Goal: Information Seeking & Learning: Understand process/instructions

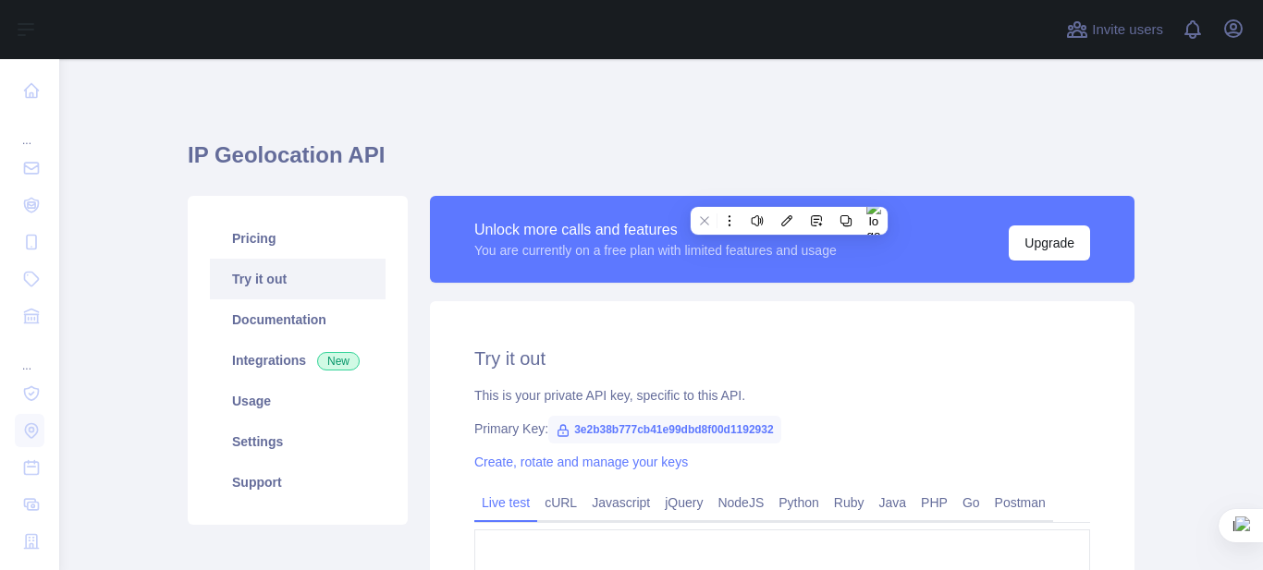
scroll to position [308, 0]
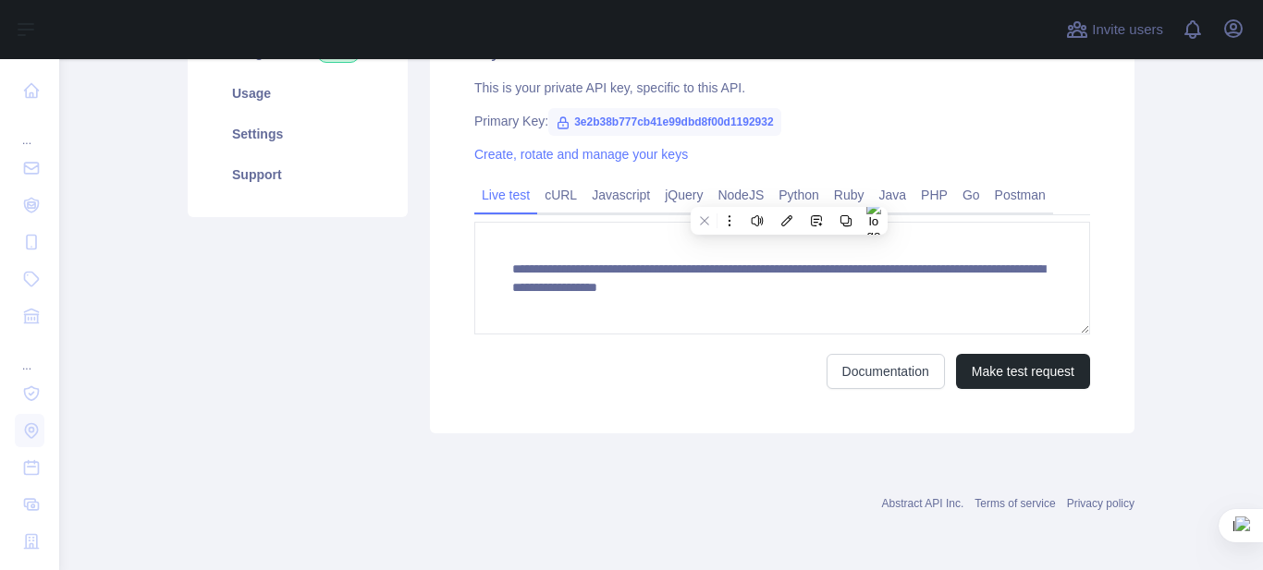
click at [496, 261] on textarea "**********" at bounding box center [782, 278] width 616 height 113
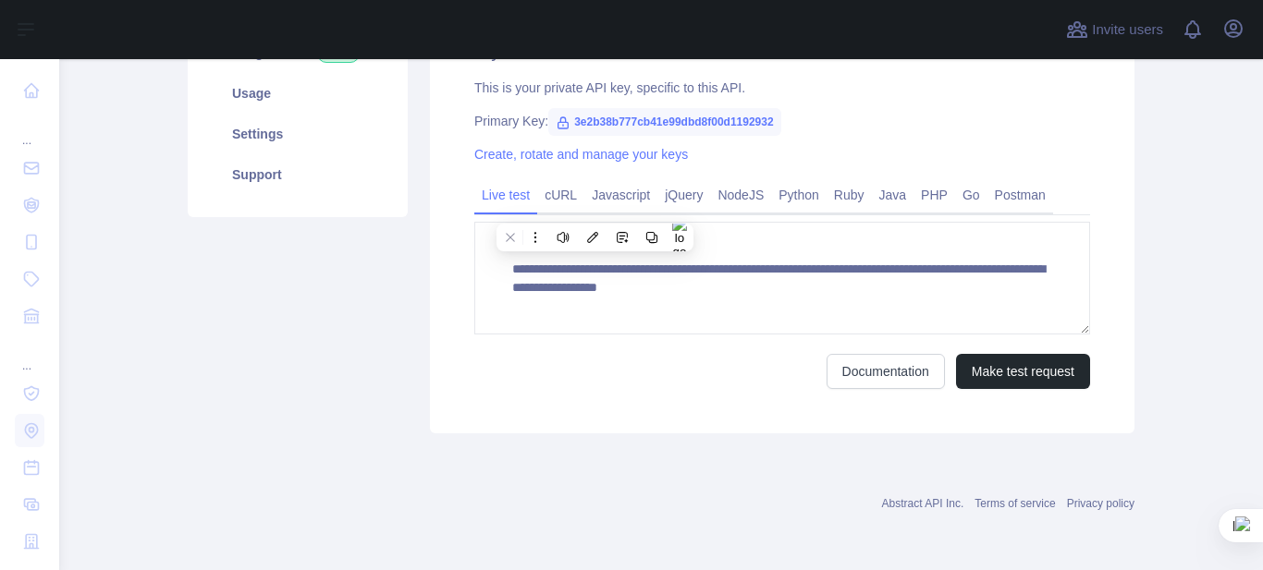
click at [570, 182] on link "cURL" at bounding box center [560, 195] width 47 height 30
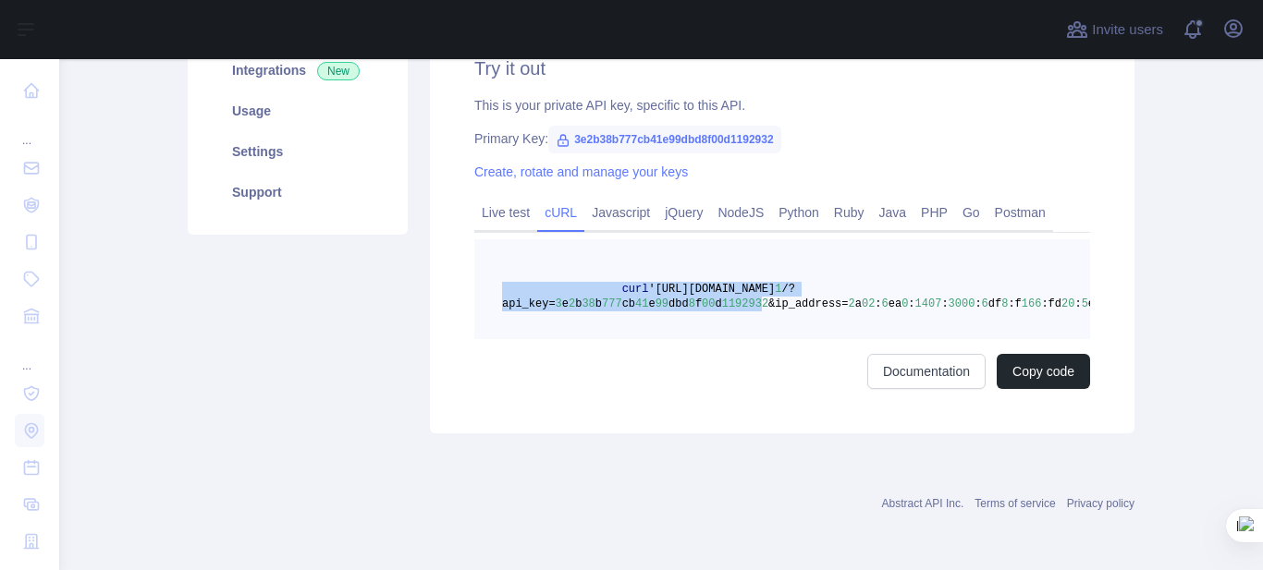
scroll to position [0, 0]
drag, startPoint x: 730, startPoint y: 299, endPoint x: 467, endPoint y: 272, distance: 264.9
click at [474, 272] on pre "curl '[URL][DOMAIN_NAME] 1 /?api_key= 3 e 2 b 38 b 777 cb 41 e 99 dbd 8 f 00 d …" at bounding box center [782, 289] width 616 height 100
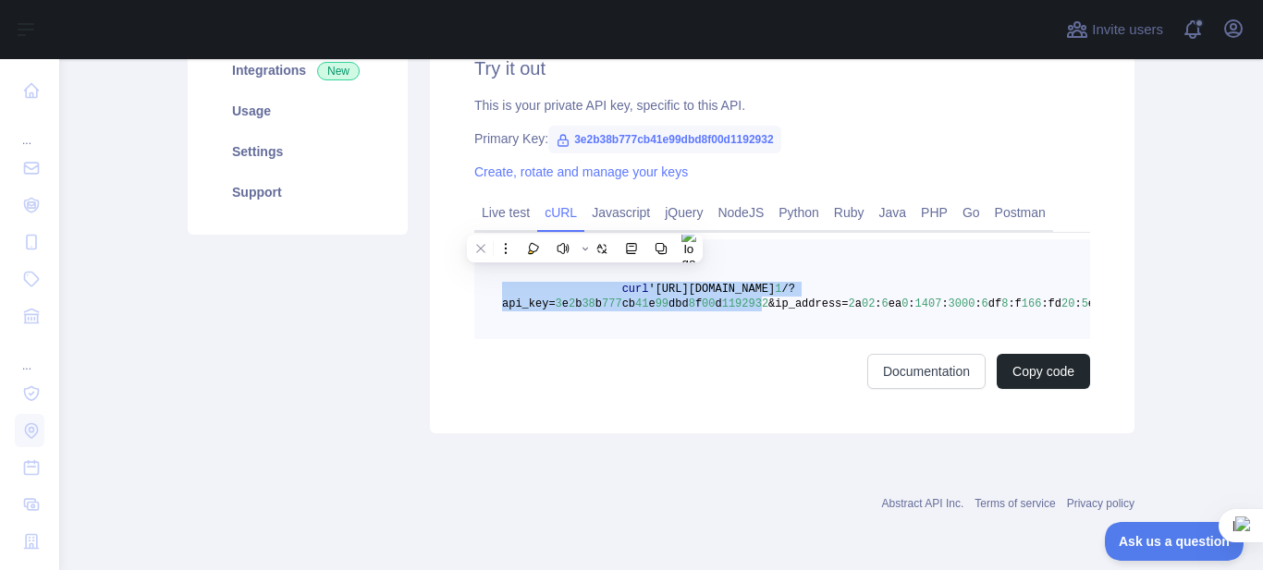
drag, startPoint x: 1053, startPoint y: 288, endPoint x: 846, endPoint y: 281, distance: 207.2
click at [846, 283] on span "curl '[URL][DOMAIN_NAME] 1 /?api_key= 3 e 2 b 38 b 777 cb 41 e 99 dbd 8 f 00 d …" at bounding box center [808, 297] width 613 height 28
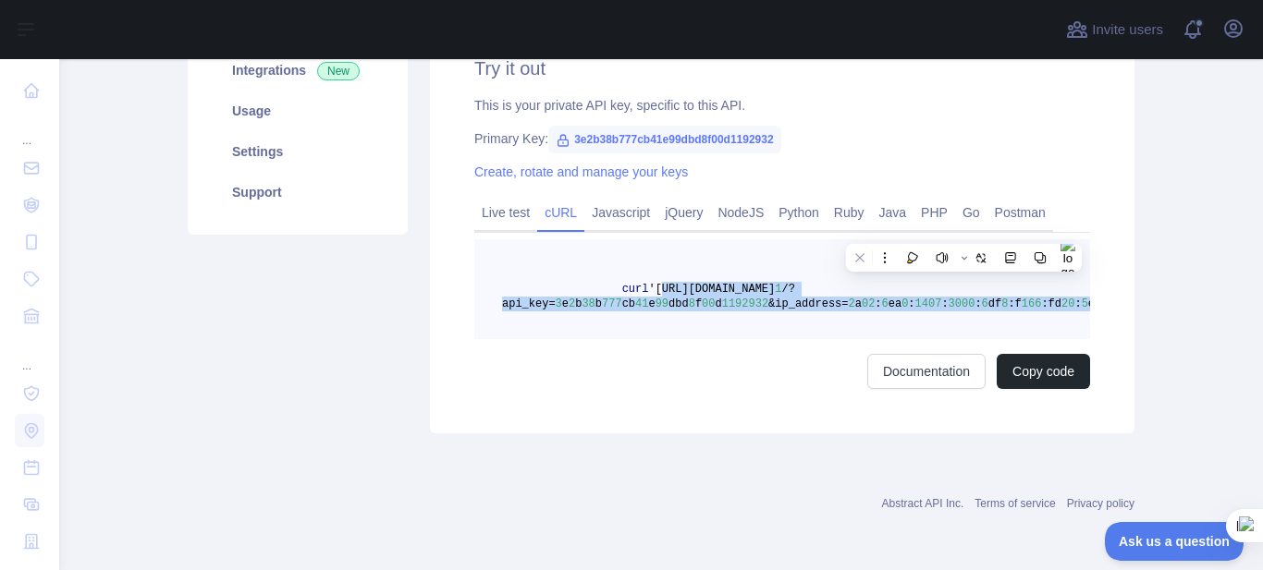
drag, startPoint x: 1051, startPoint y: 292, endPoint x: 644, endPoint y: 272, distance: 407.2
click at [644, 283] on span "curl '[URL][DOMAIN_NAME] 1 /?api_key= 3 e 2 b 38 b 777 cb 41 e 99 dbd 8 f 00 d …" at bounding box center [808, 297] width 613 height 28
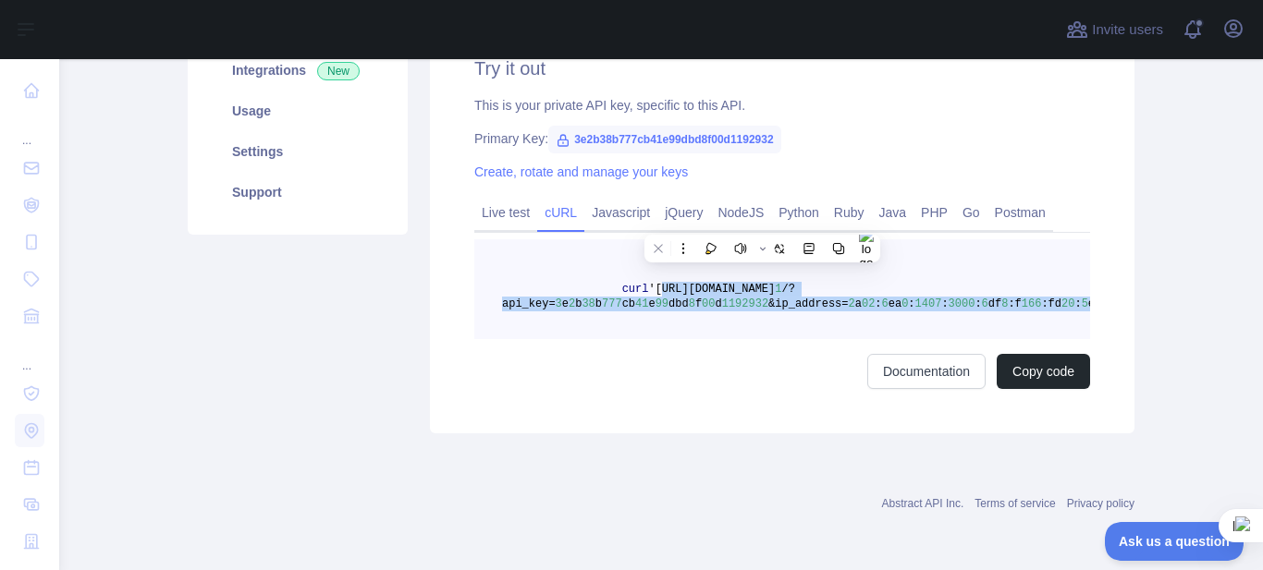
copy span "[URL][DOMAIN_NAME] 1 /?api_key= 3 e 2 b 38 b 777 cb 41 e 99 dbd 8 f 00 d 119293…"
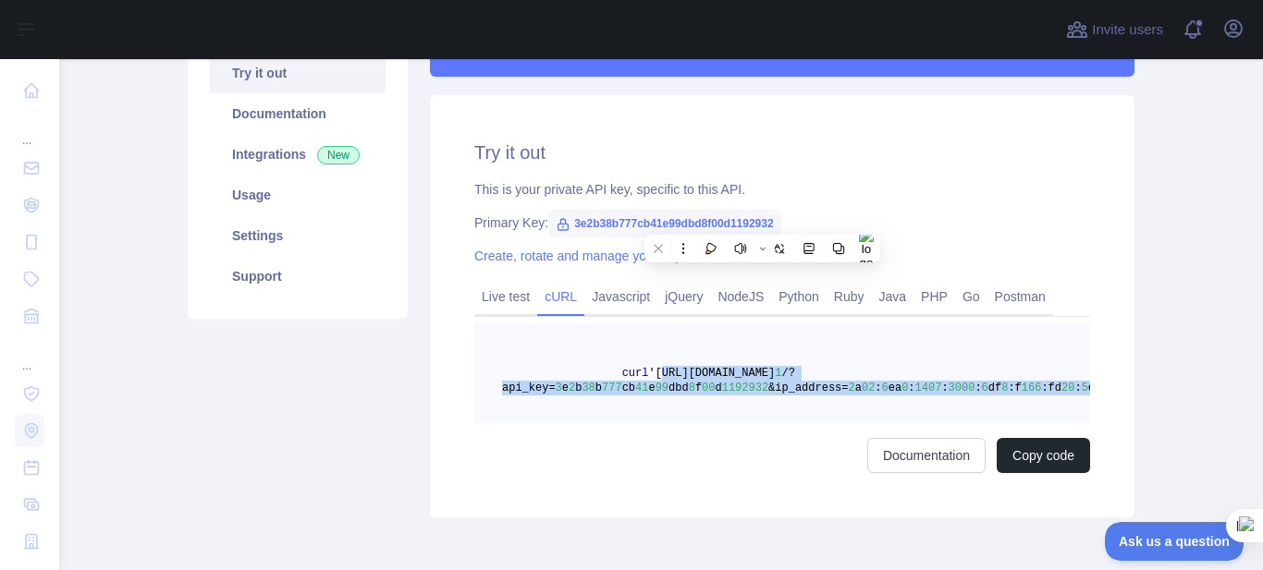
scroll to position [185, 0]
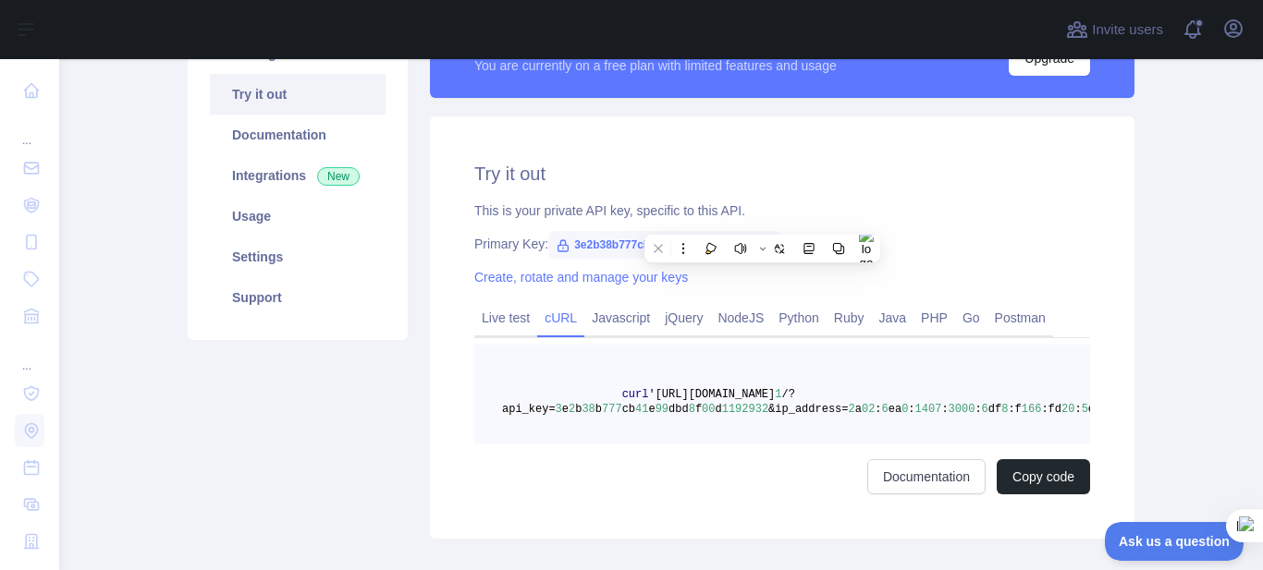
click at [271, 423] on div "Pricing Try it out Documentation Integrations New Usage Settings Support" at bounding box center [298, 275] width 242 height 528
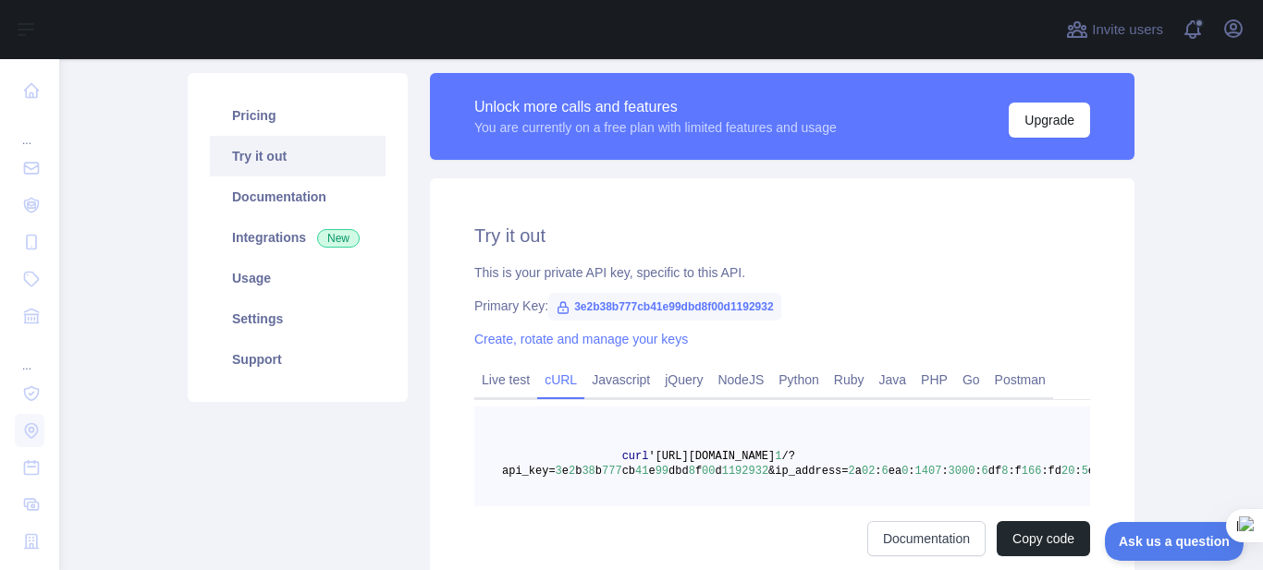
scroll to position [119, 0]
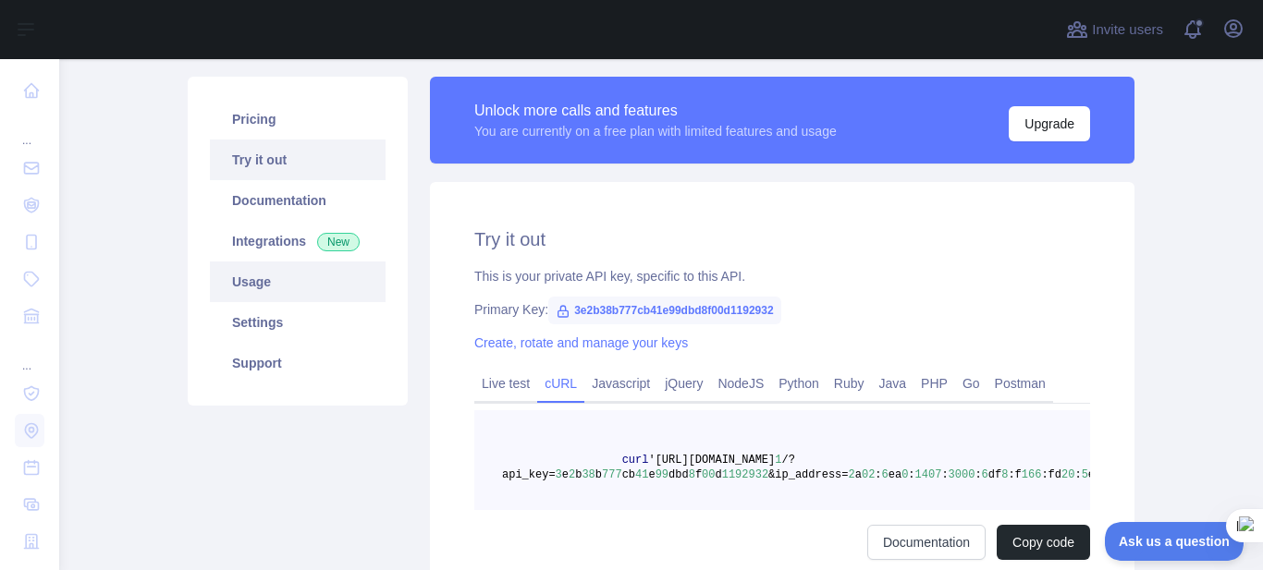
click at [250, 286] on link "Usage" at bounding box center [298, 282] width 176 height 41
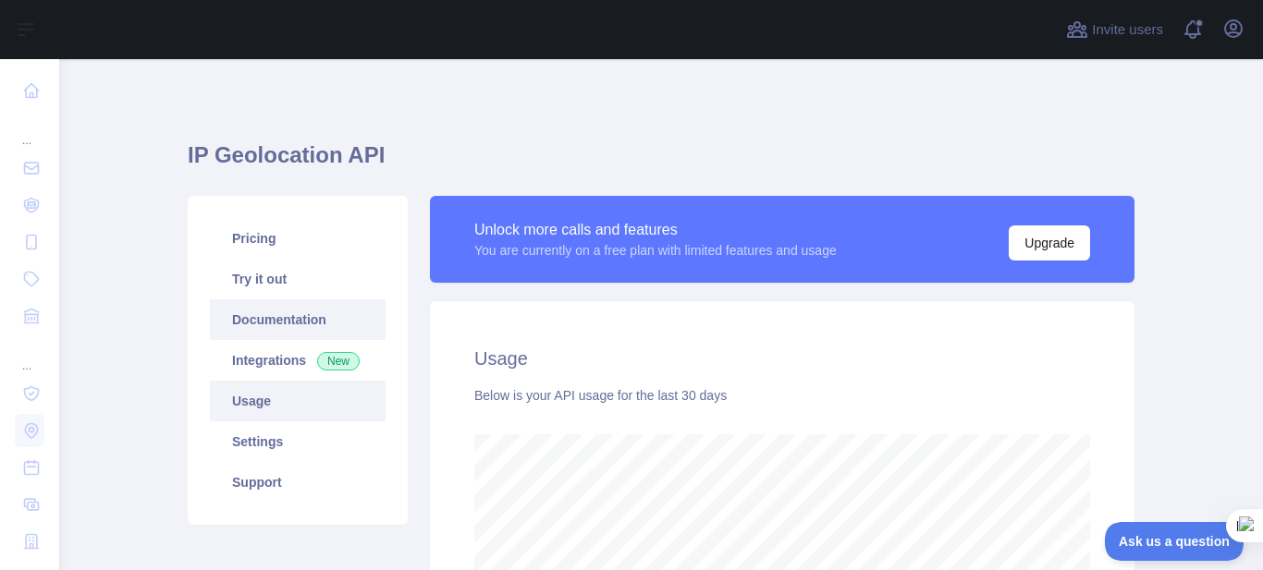
click at [268, 334] on link "Documentation" at bounding box center [298, 319] width 176 height 41
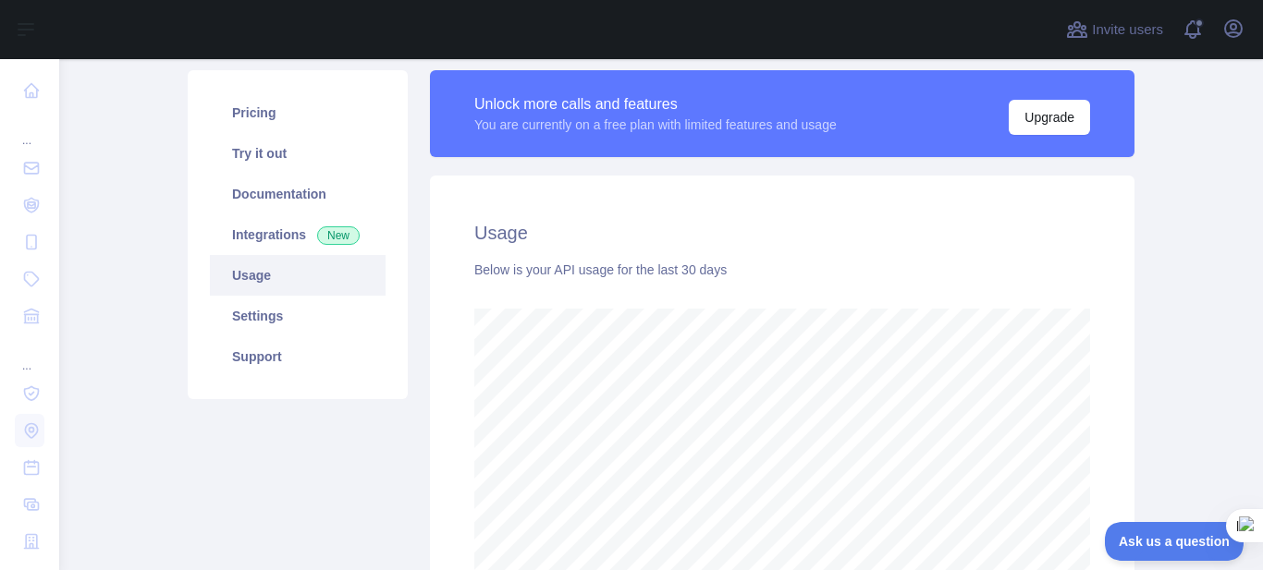
scroll to position [76, 0]
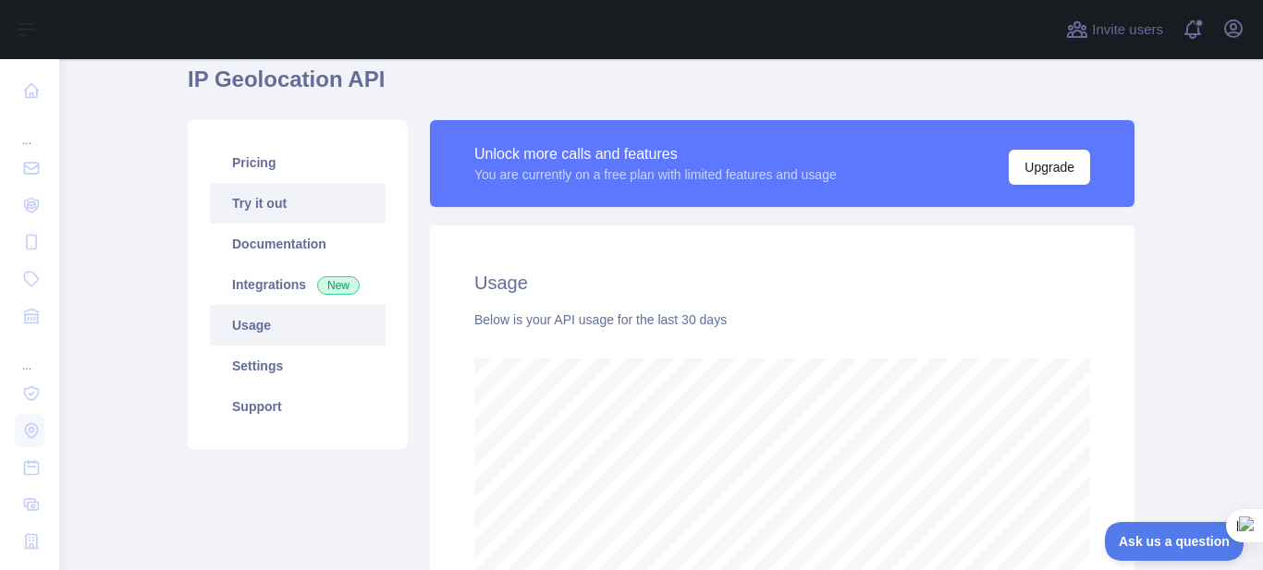
click at [254, 204] on link "Try it out" at bounding box center [298, 203] width 176 height 41
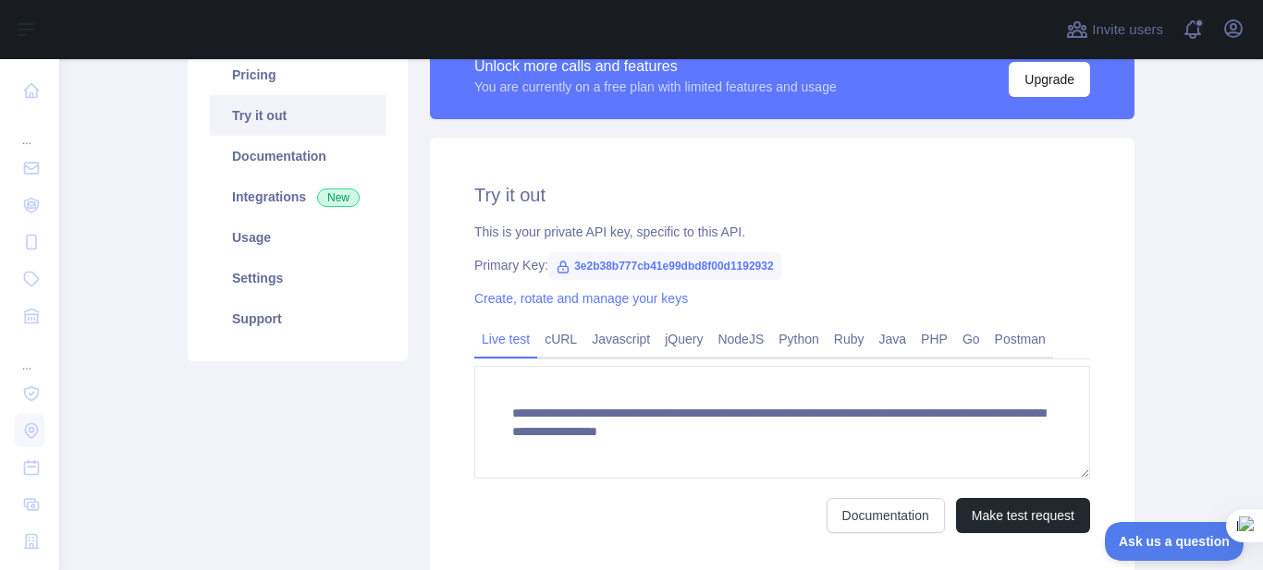
scroll to position [308, 0]
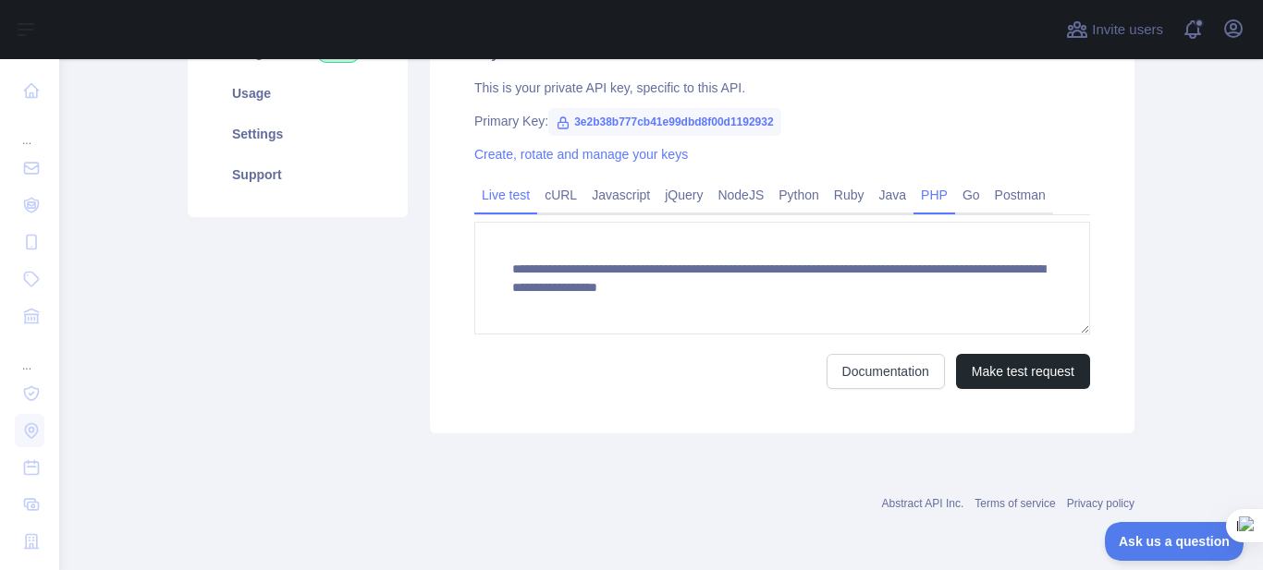
click at [923, 193] on link "PHP" at bounding box center [934, 195] width 42 height 30
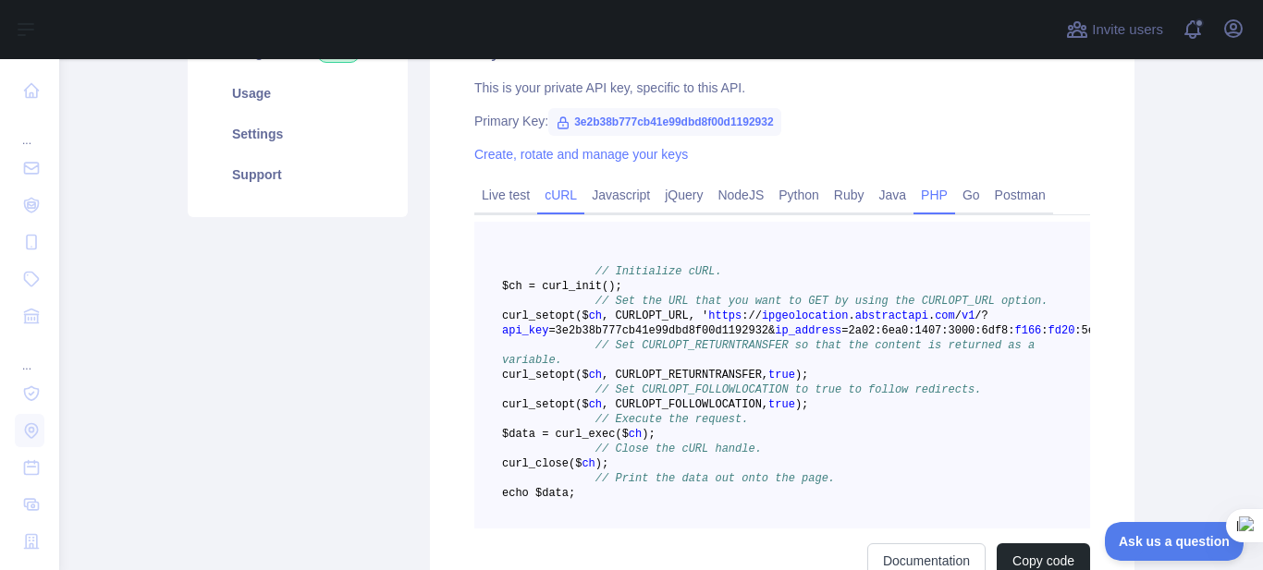
click at [552, 198] on link "cURL" at bounding box center [560, 195] width 47 height 30
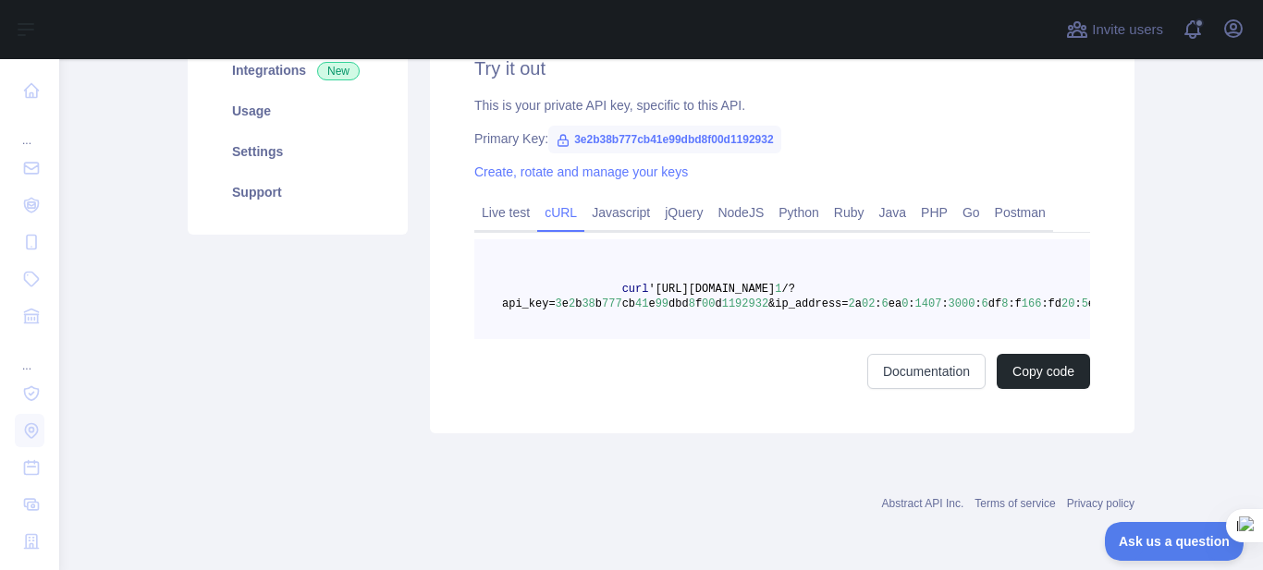
scroll to position [304, 0]
click at [919, 383] on link "Documentation" at bounding box center [926, 371] width 118 height 35
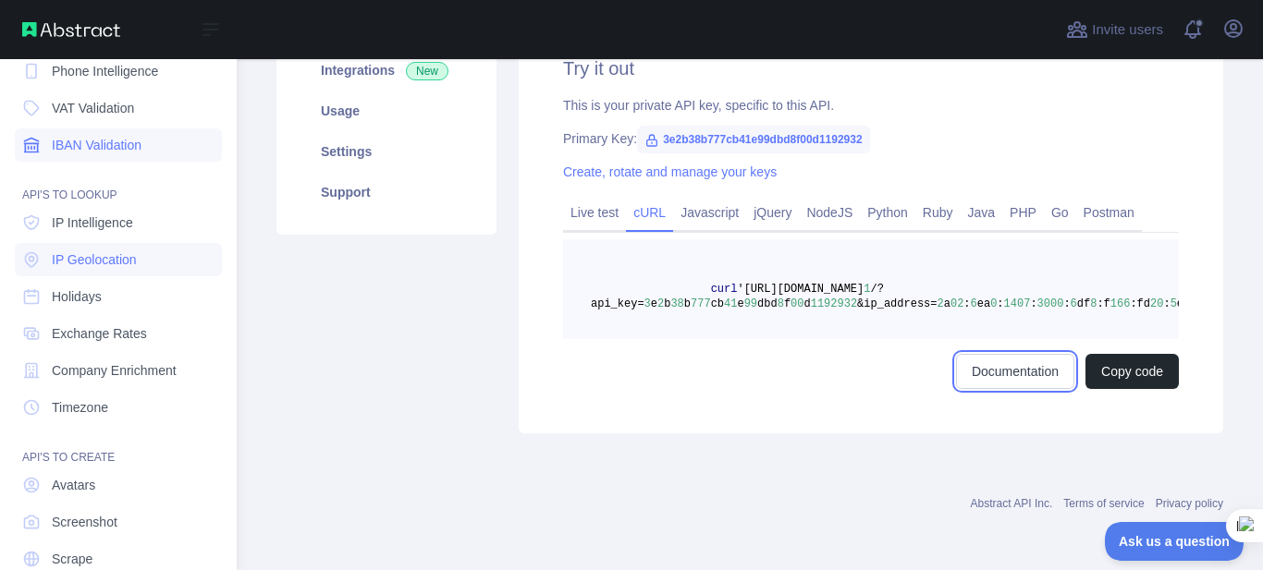
scroll to position [185, 0]
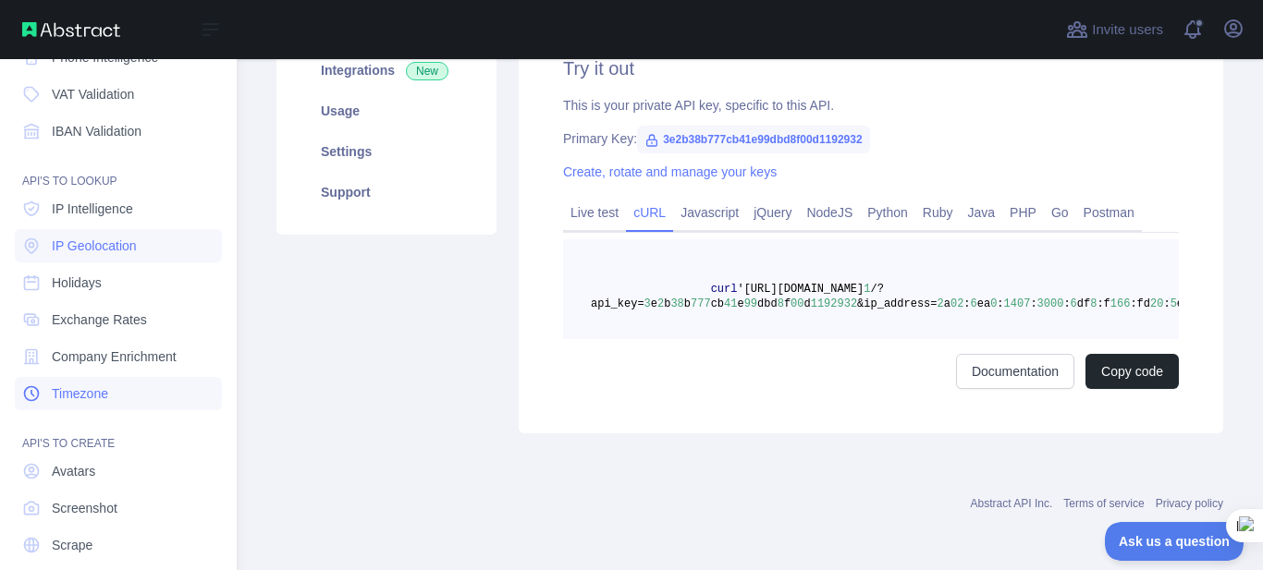
click at [57, 383] on link "Timezone" at bounding box center [118, 393] width 207 height 33
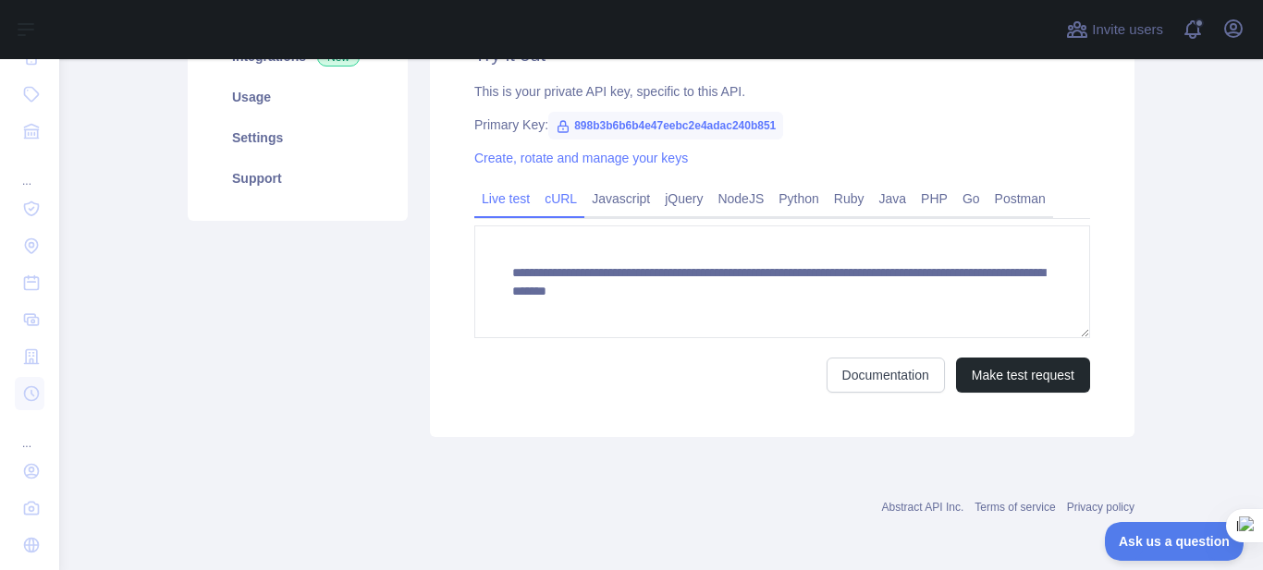
click at [568, 202] on link "cURL" at bounding box center [560, 199] width 47 height 30
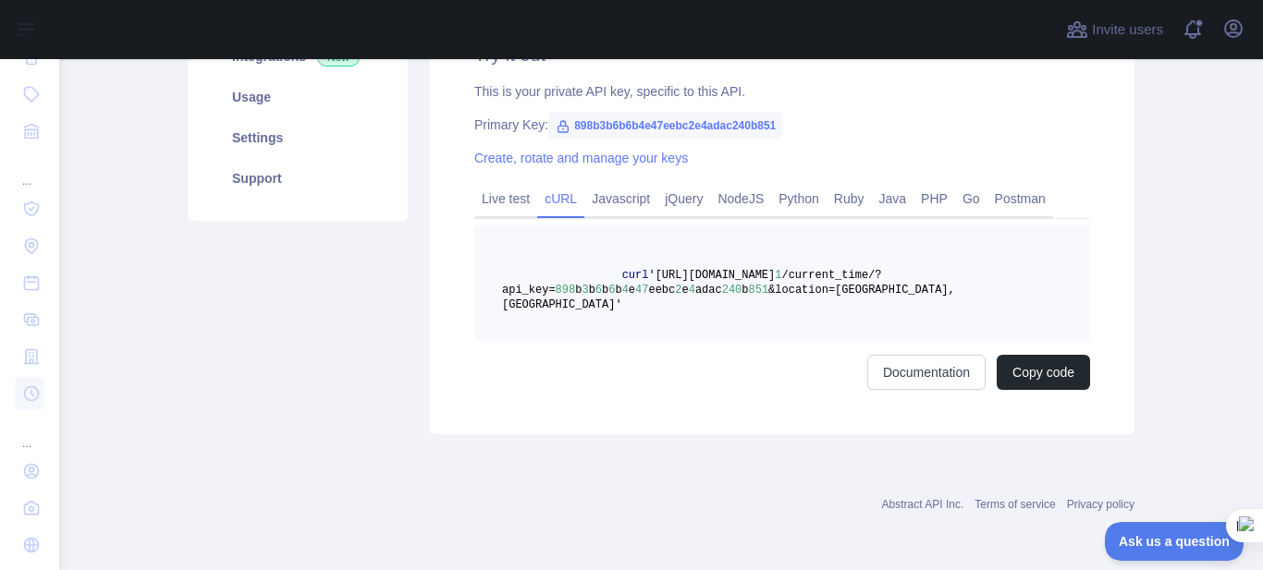
scroll to position [290, 0]
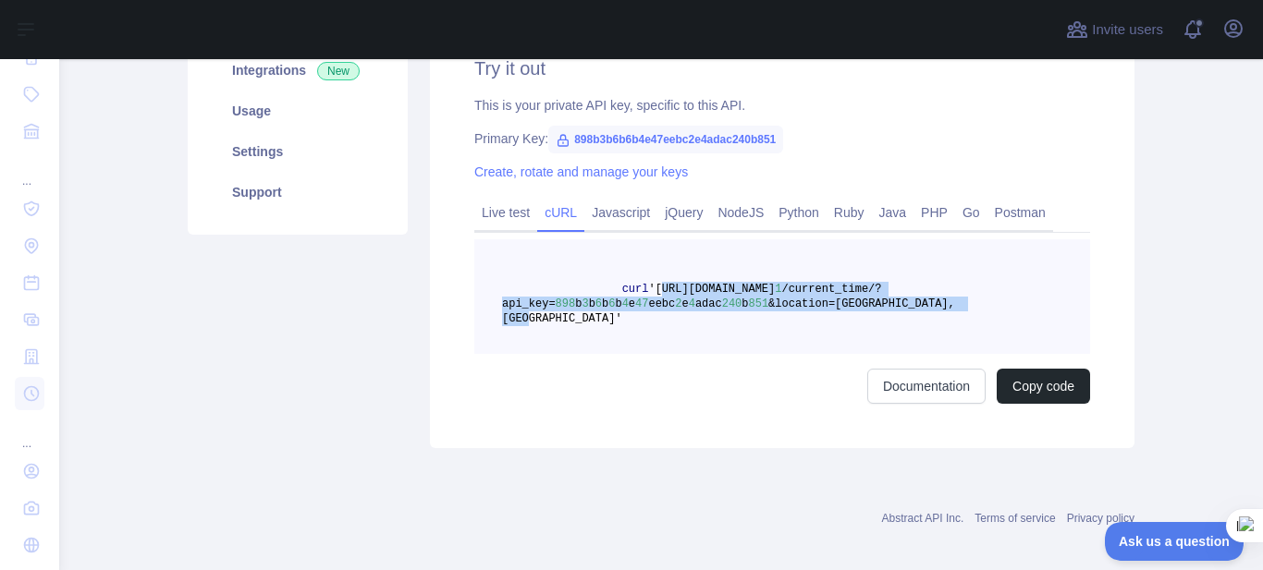
drag, startPoint x: 965, startPoint y: 304, endPoint x: 640, endPoint y: 287, distance: 325.8
click at [640, 287] on pre "curl '[URL][DOMAIN_NAME] 1 /current_time/?api_key= 898 b 3 b 6 b 6 b 4 e 47 eeb…" at bounding box center [782, 296] width 616 height 115
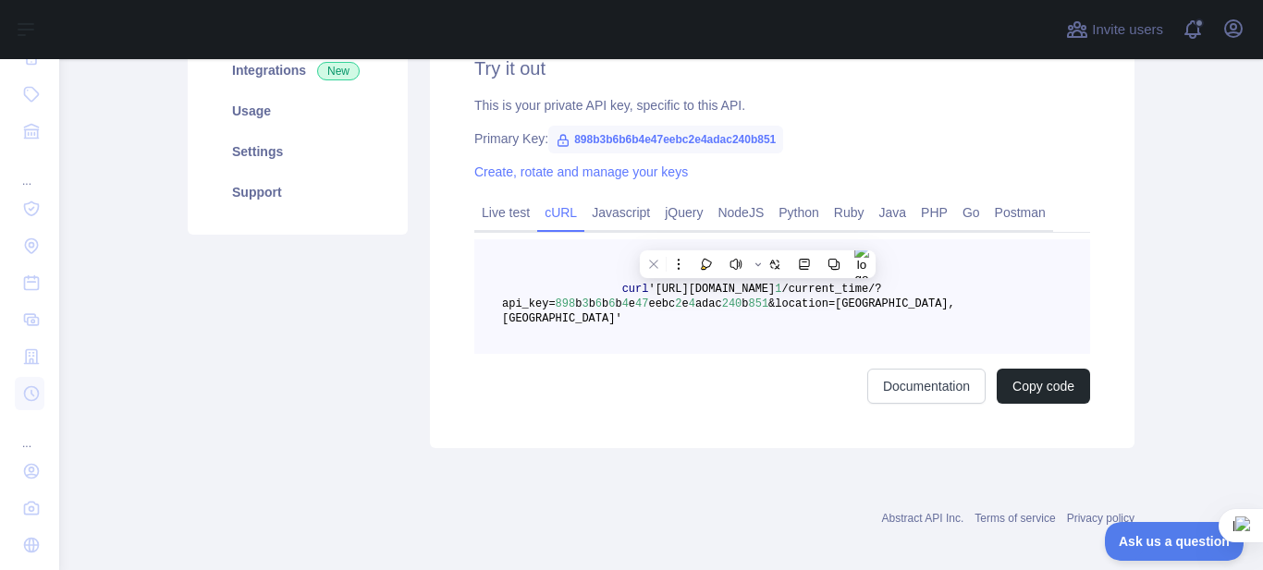
click at [848, 281] on pre "curl '[URL][DOMAIN_NAME] 1 /current_time/?api_key= 898 b 3 b 6 b 6 b 4 e 47 eeb…" at bounding box center [782, 296] width 616 height 115
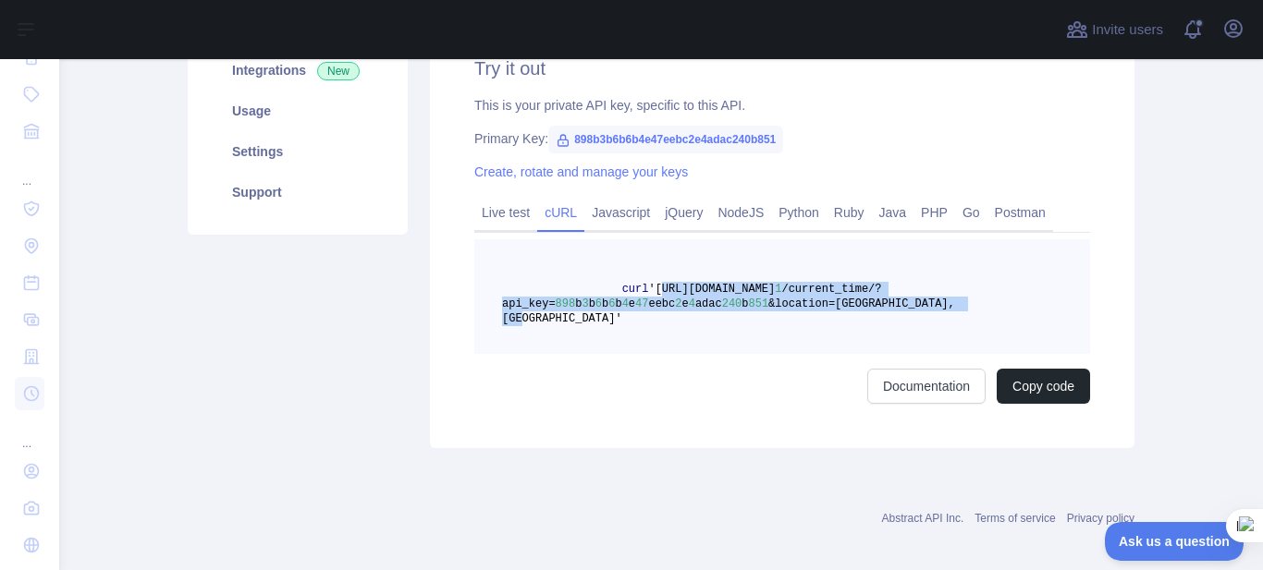
drag, startPoint x: 933, startPoint y: 306, endPoint x: 644, endPoint y: 286, distance: 289.1
click at [644, 286] on span "curl '[URL][DOMAIN_NAME] 1 /current_time/?api_key= 898 b 3 b 6 b 6 b 4 e 47 eeb…" at bounding box center [731, 304] width 459 height 43
copy span "[URL][DOMAIN_NAME] 1 /current_time/?api_key= 898 b 3 b 6 b 6 b 4 e 47 eebc 2 e …"
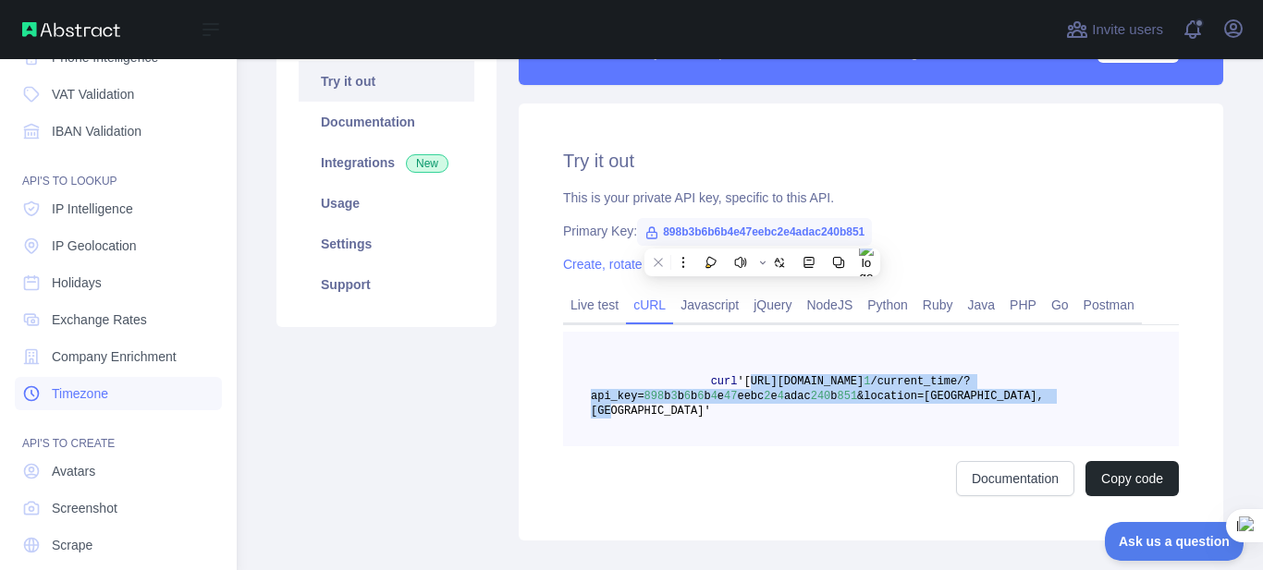
scroll to position [243, 0]
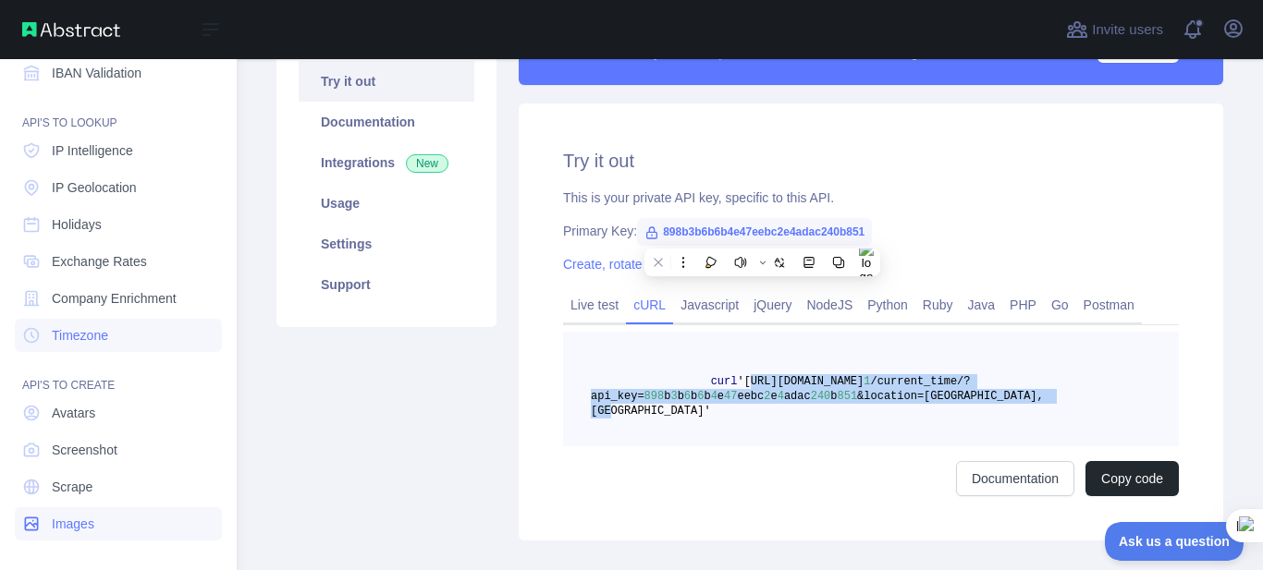
click at [92, 530] on span "Images" at bounding box center [73, 524] width 43 height 18
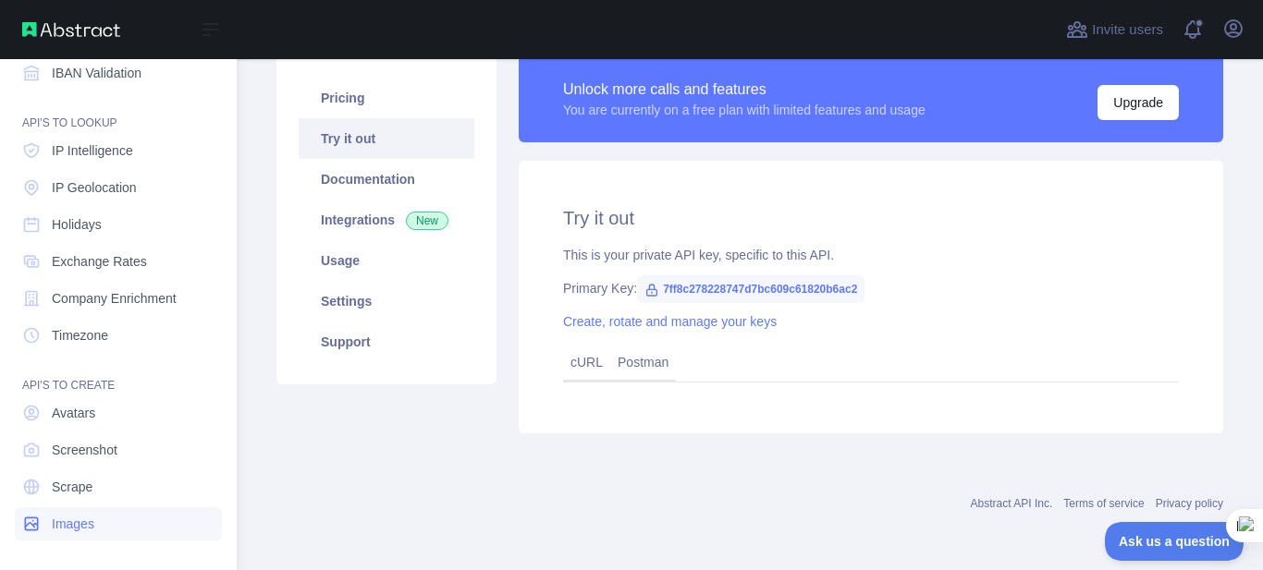
scroll to position [140, 0]
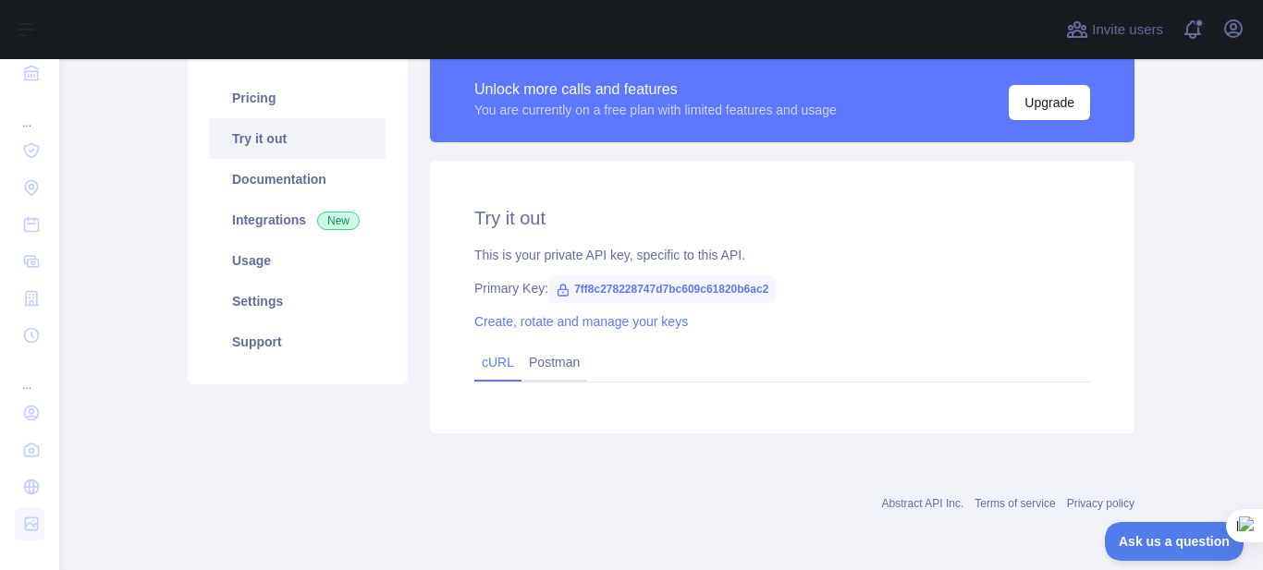
click at [499, 366] on link "cURL" at bounding box center [498, 362] width 32 height 15
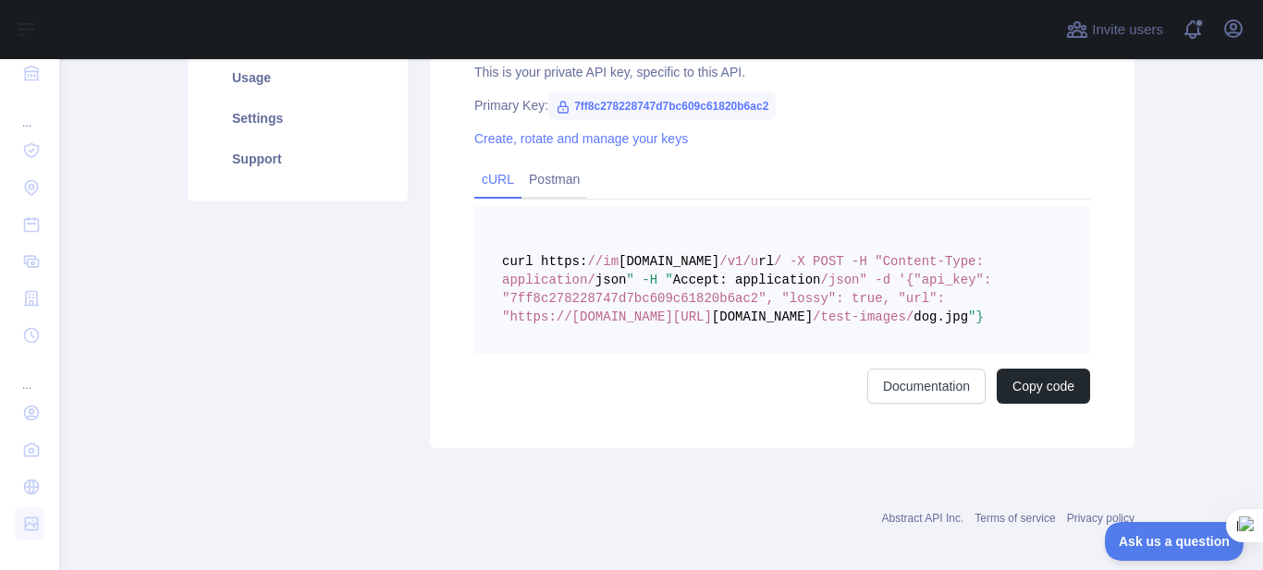
scroll to position [338, 0]
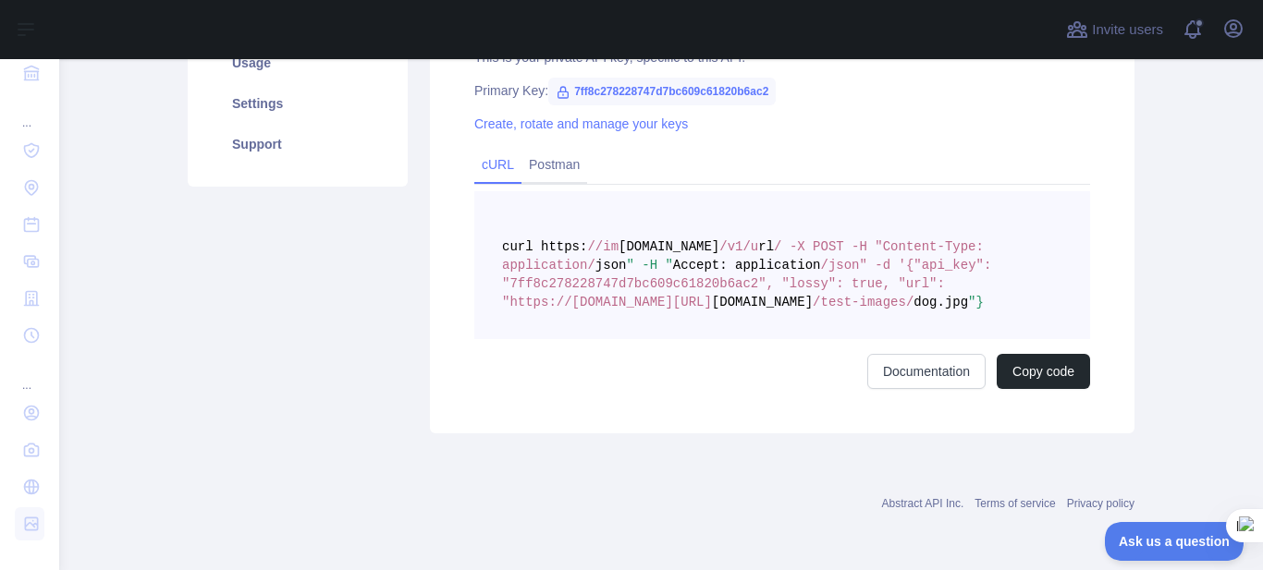
drag, startPoint x: 980, startPoint y: 304, endPoint x: 661, endPoint y: 243, distance: 324.7
click at [661, 243] on span "curl https: //im [DOMAIN_NAME] /v1/u rl / -X POST -H "Content-Type: application…" at bounding box center [750, 274] width 497 height 70
drag, startPoint x: 1005, startPoint y: 301, endPoint x: 661, endPoint y: 241, distance: 349.0
click at [661, 241] on pre "curl https: //im [DOMAIN_NAME] /v1/u rl / -X POST -H "Content-Type: application…" at bounding box center [782, 265] width 616 height 148
copy span "https: //im [DOMAIN_NAME] /v1/u rl / -X POST -H "Content-Type: application/ jso…"
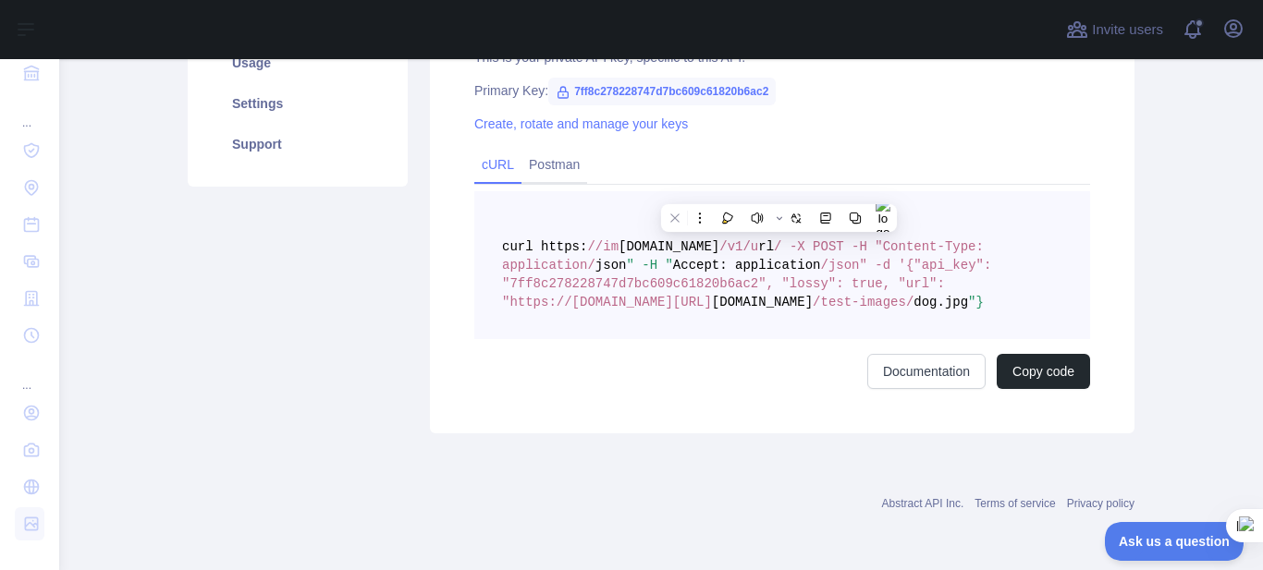
click at [1023, 186] on div "cURL Postman curl https: //im [DOMAIN_NAME] /v1/u rl / -X POST -H "Content-Type…" at bounding box center [782, 268] width 616 height 241
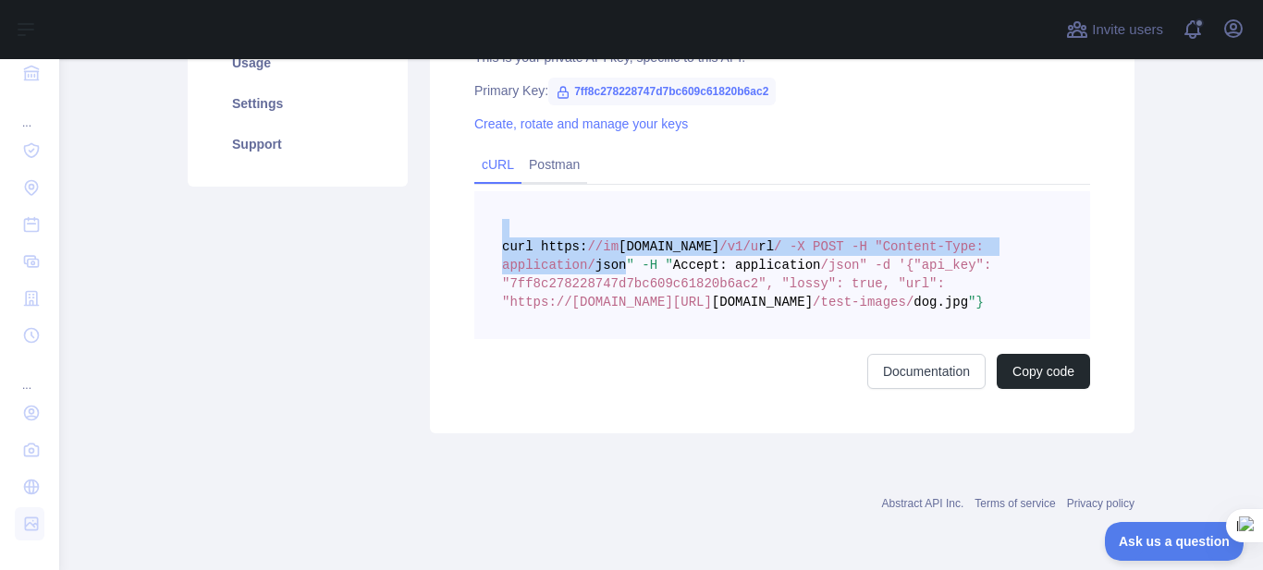
drag, startPoint x: 716, startPoint y: 264, endPoint x: 690, endPoint y: 235, distance: 39.3
click at [690, 235] on pre "curl https: //im [DOMAIN_NAME] /v1/u rl / -X POST -H "Content-Type: application…" at bounding box center [782, 265] width 616 height 148
click at [783, 207] on icon at bounding box center [786, 211] width 13 height 13
click at [714, 192] on button at bounding box center [707, 198] width 24 height 24
click at [607, 227] on pre "curl https: //im [DOMAIN_NAME] /v1/u rl / -X POST -H "Content-Type: application…" at bounding box center [782, 265] width 616 height 148
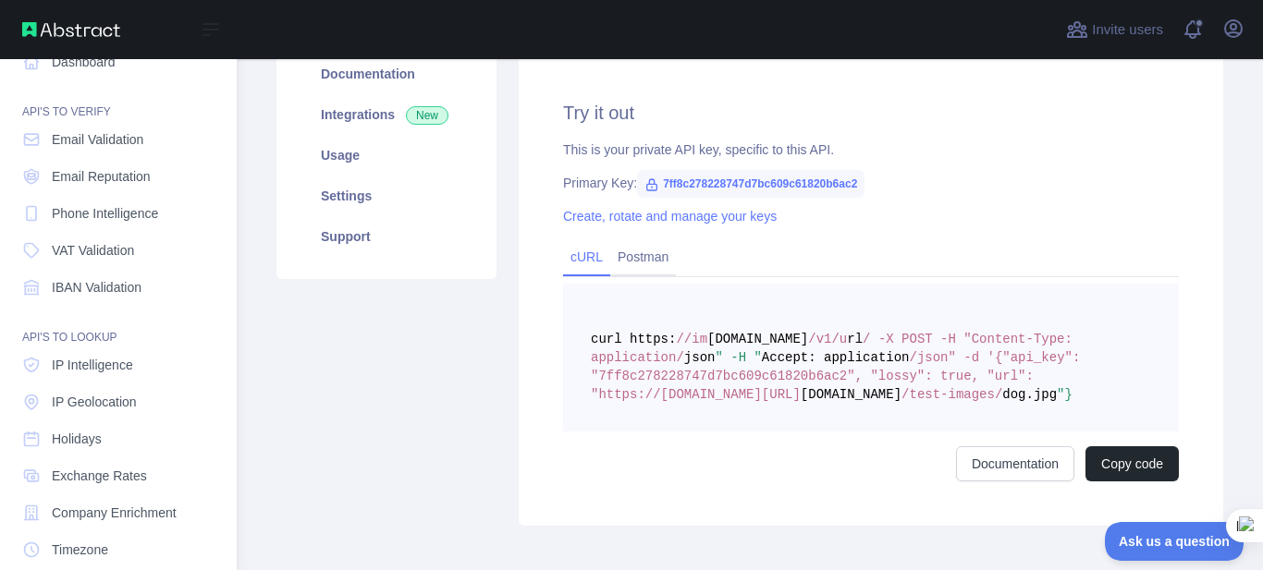
scroll to position [0, 0]
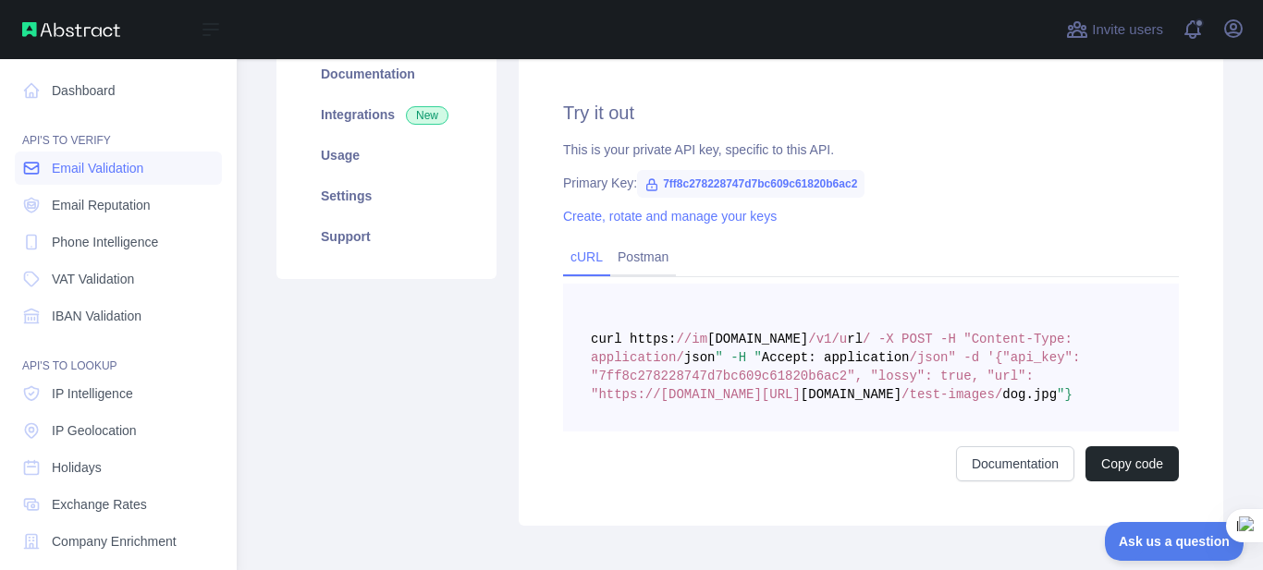
click at [57, 175] on span "Email Validation" at bounding box center [98, 168] width 92 height 18
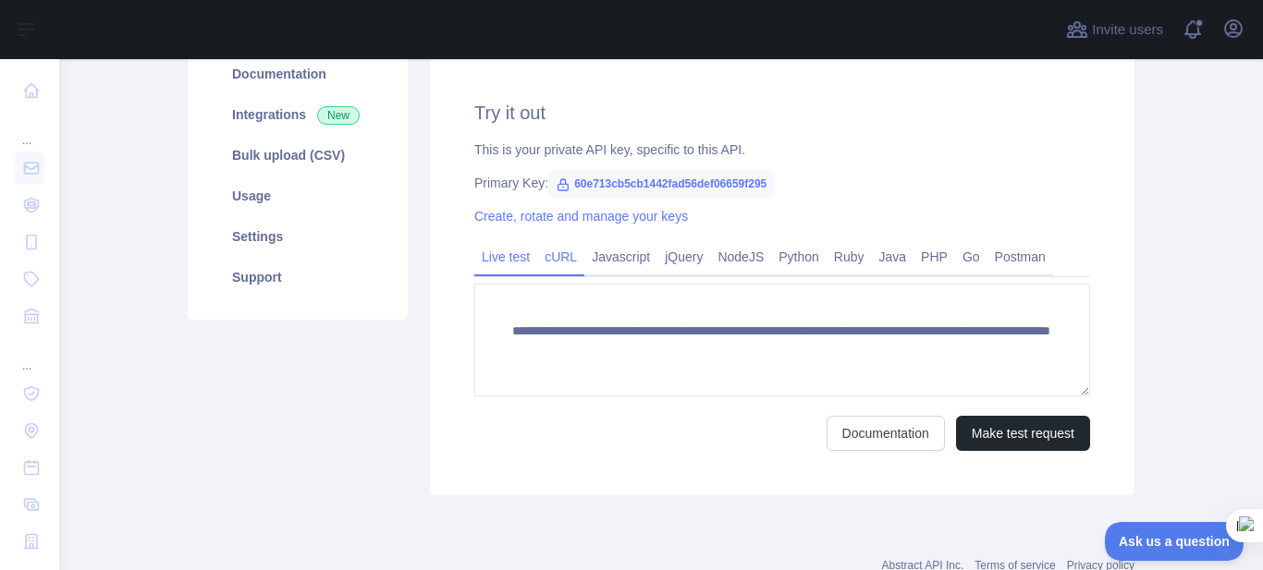
click at [568, 258] on link "cURL" at bounding box center [560, 257] width 47 height 30
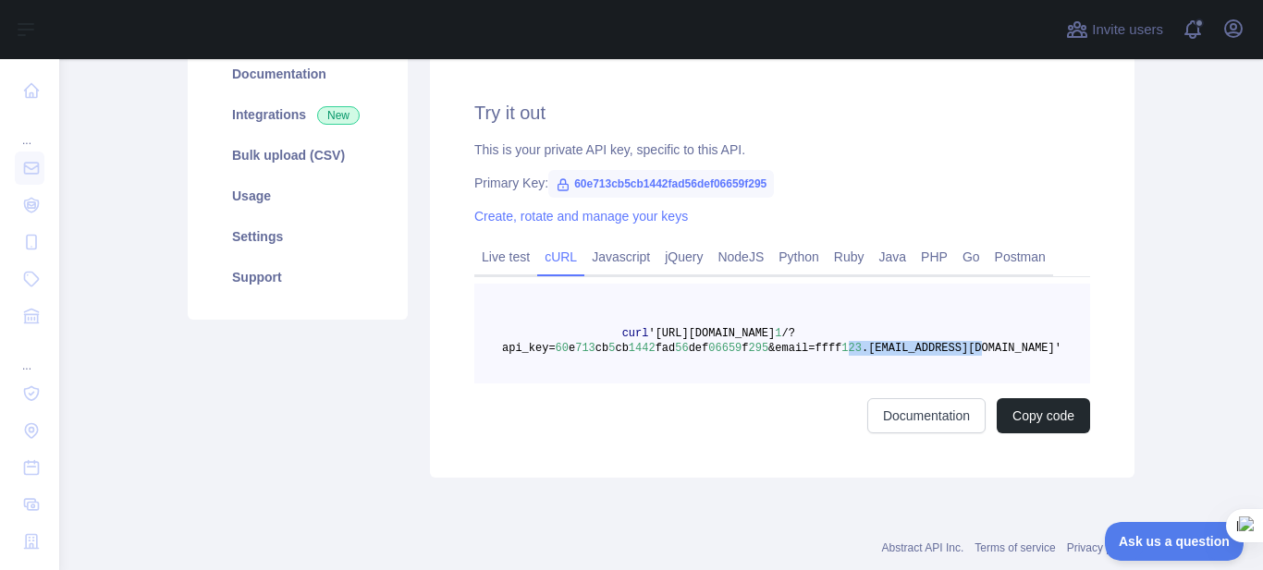
drag, startPoint x: 933, startPoint y: 346, endPoint x: 813, endPoint y: 345, distance: 119.2
click at [813, 345] on span "curl '[URL][DOMAIN_NAME] 1 /?api_key= 60 e 713 cb 5 cb 1442 fad 56 def 06659 f …" at bounding box center [781, 341] width 559 height 28
click at [291, 405] on div "Pricing Try it out Documentation Integrations New Bulk upload (CSV) Usage Setti…" at bounding box center [298, 214] width 242 height 528
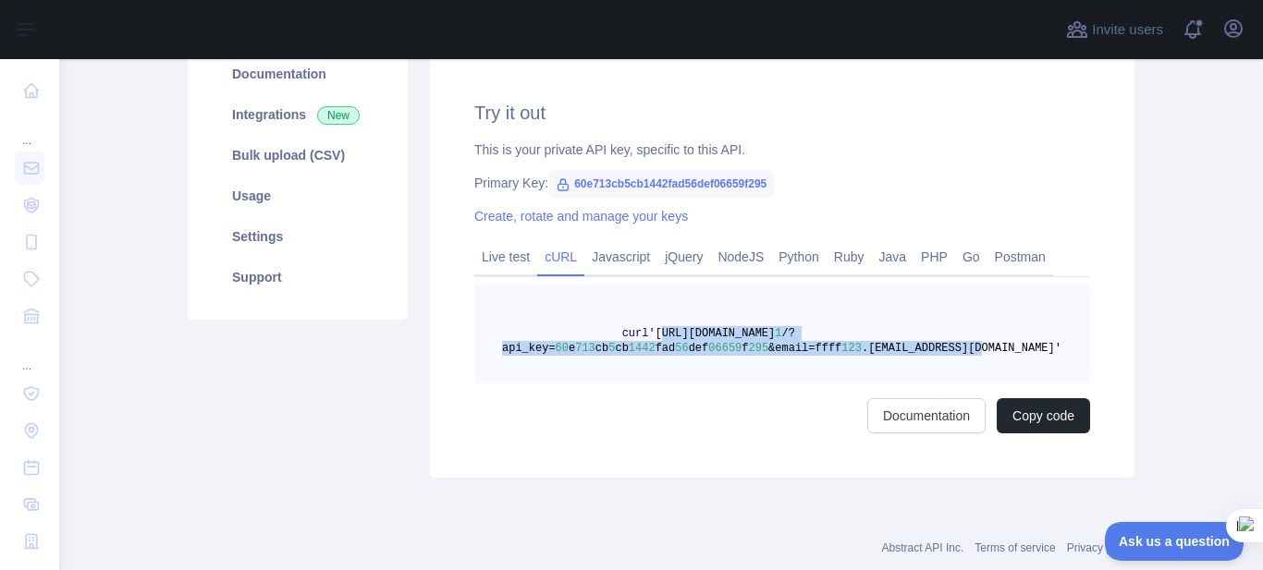
drag, startPoint x: 934, startPoint y: 346, endPoint x: 640, endPoint y: 334, distance: 294.2
click at [640, 334] on span "curl '[URL][DOMAIN_NAME] 1 /?api_key= 60 e 713 cb 5 cb 1442 fad 56 def 06659 f …" at bounding box center [781, 341] width 559 height 28
copy span "[URL][DOMAIN_NAME] 1 /?api_key= 60 e 713 cb 5 cb 1442 fad 56 def 06659 f 295 &e…"
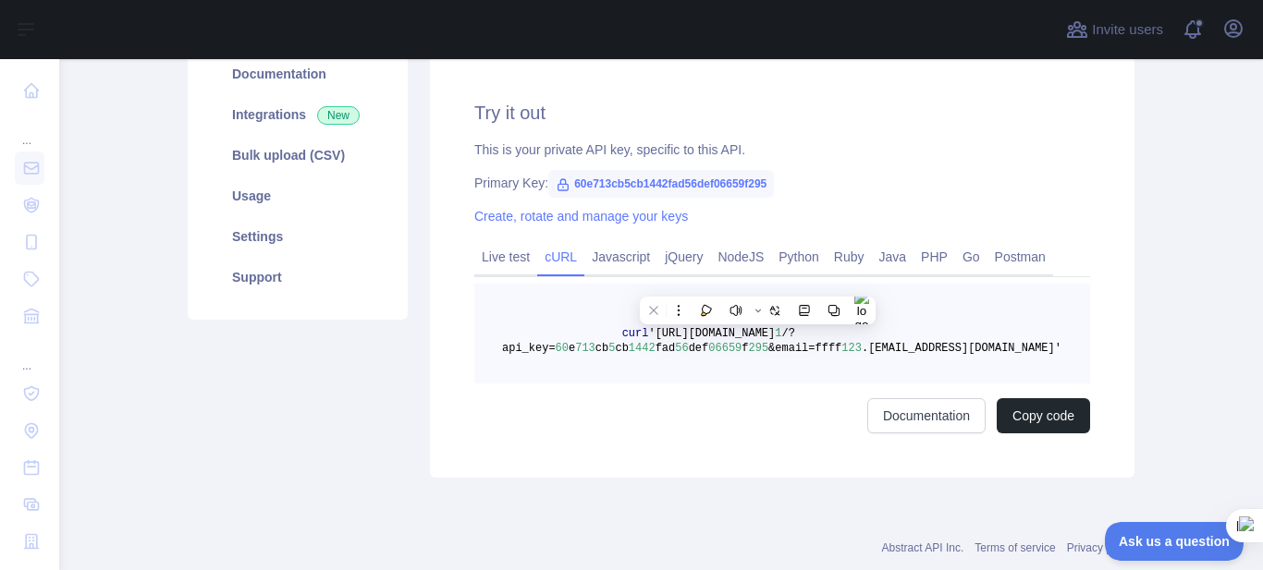
click at [367, 403] on div "Pricing Try it out Documentation Integrations New Bulk upload (CSV) Usage Setti…" at bounding box center [298, 214] width 242 height 528
